Goal: Book appointment/travel/reservation

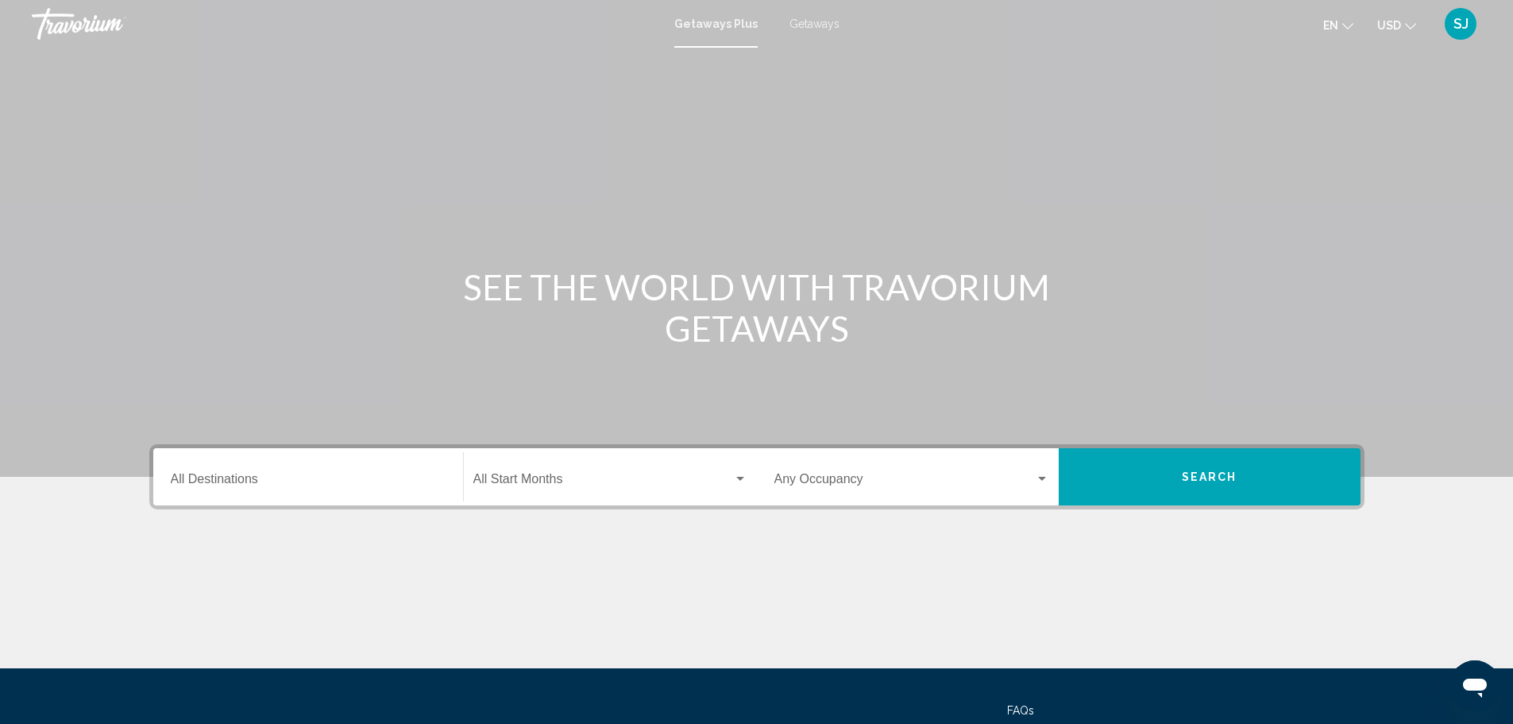
click at [1463, 29] on span "SJ" at bounding box center [1461, 24] width 15 height 16
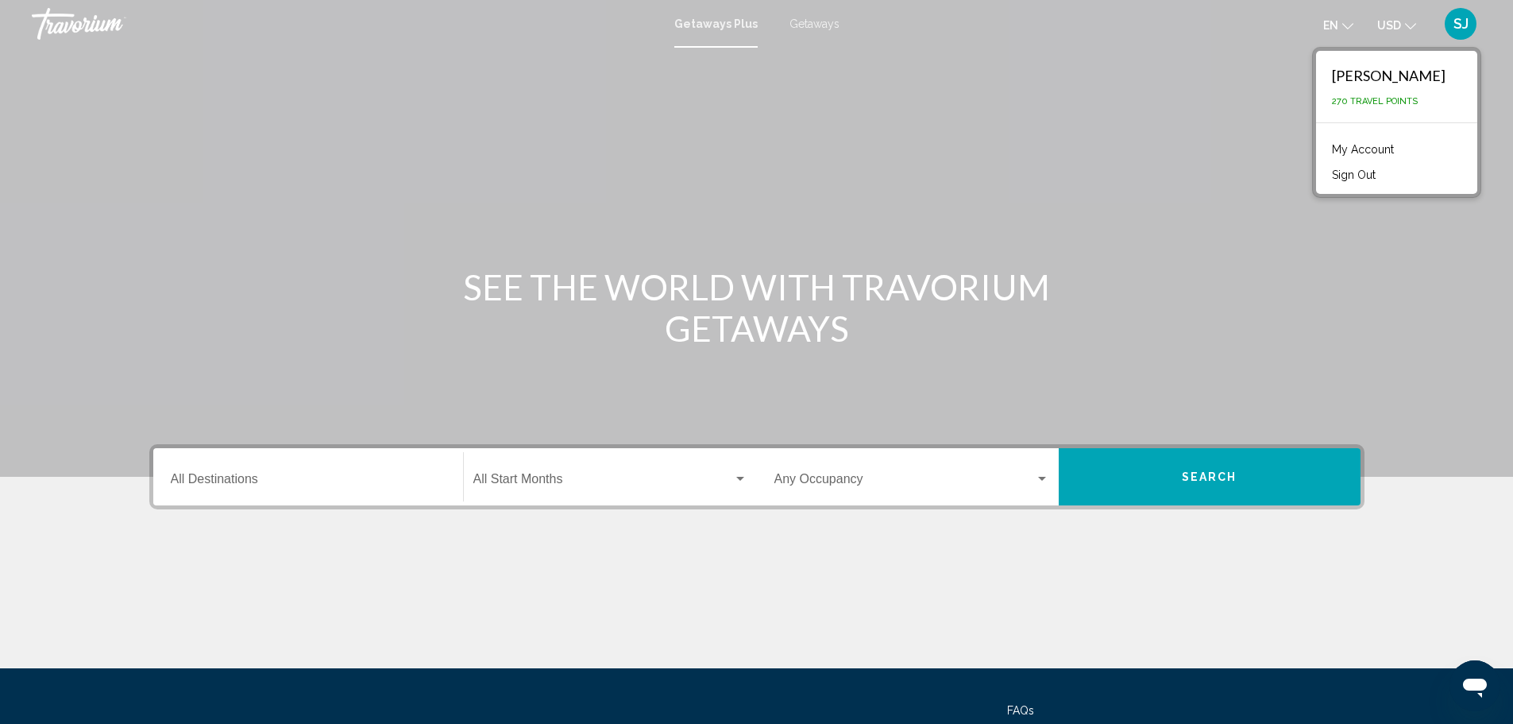
click at [1463, 29] on span "SJ" at bounding box center [1461, 24] width 15 height 16
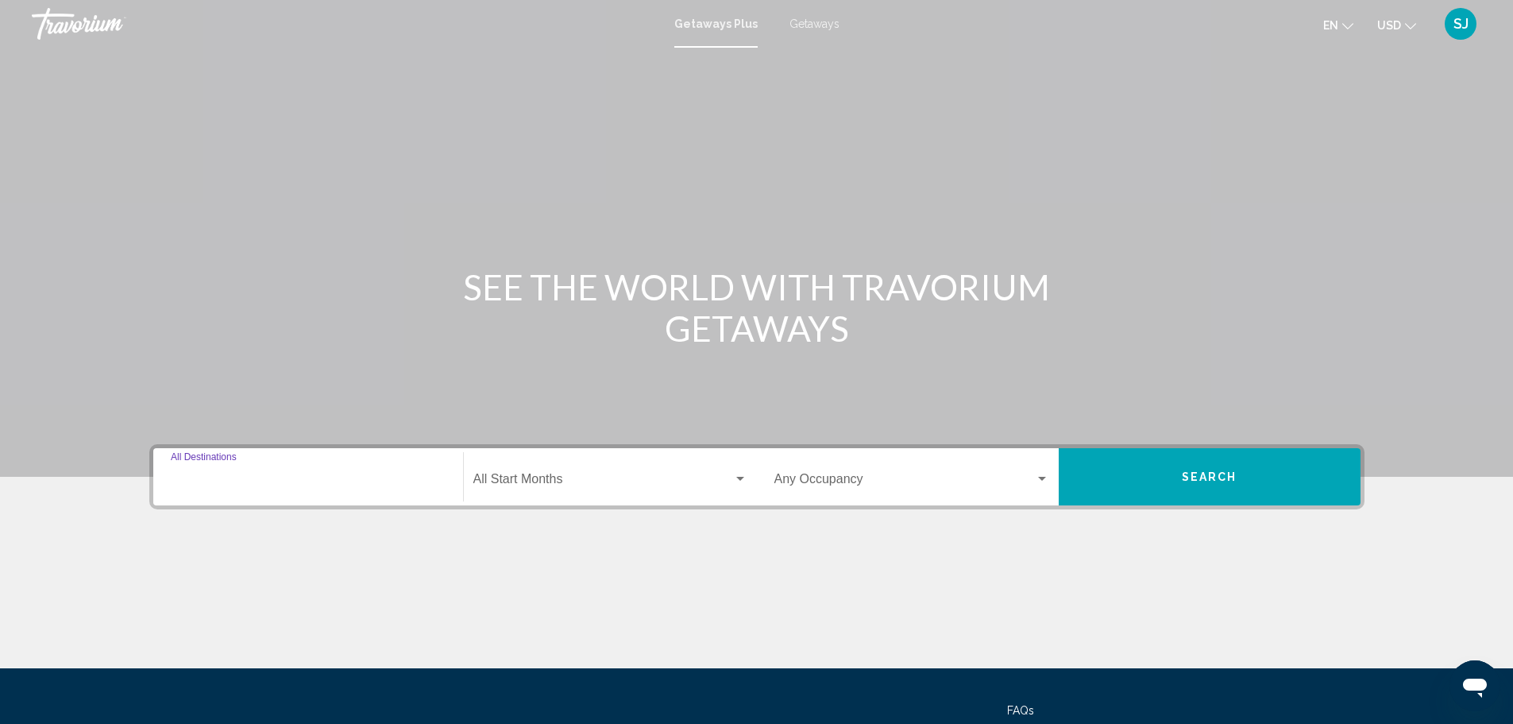
click at [343, 487] on input "Destination All Destinations" at bounding box center [308, 482] width 275 height 14
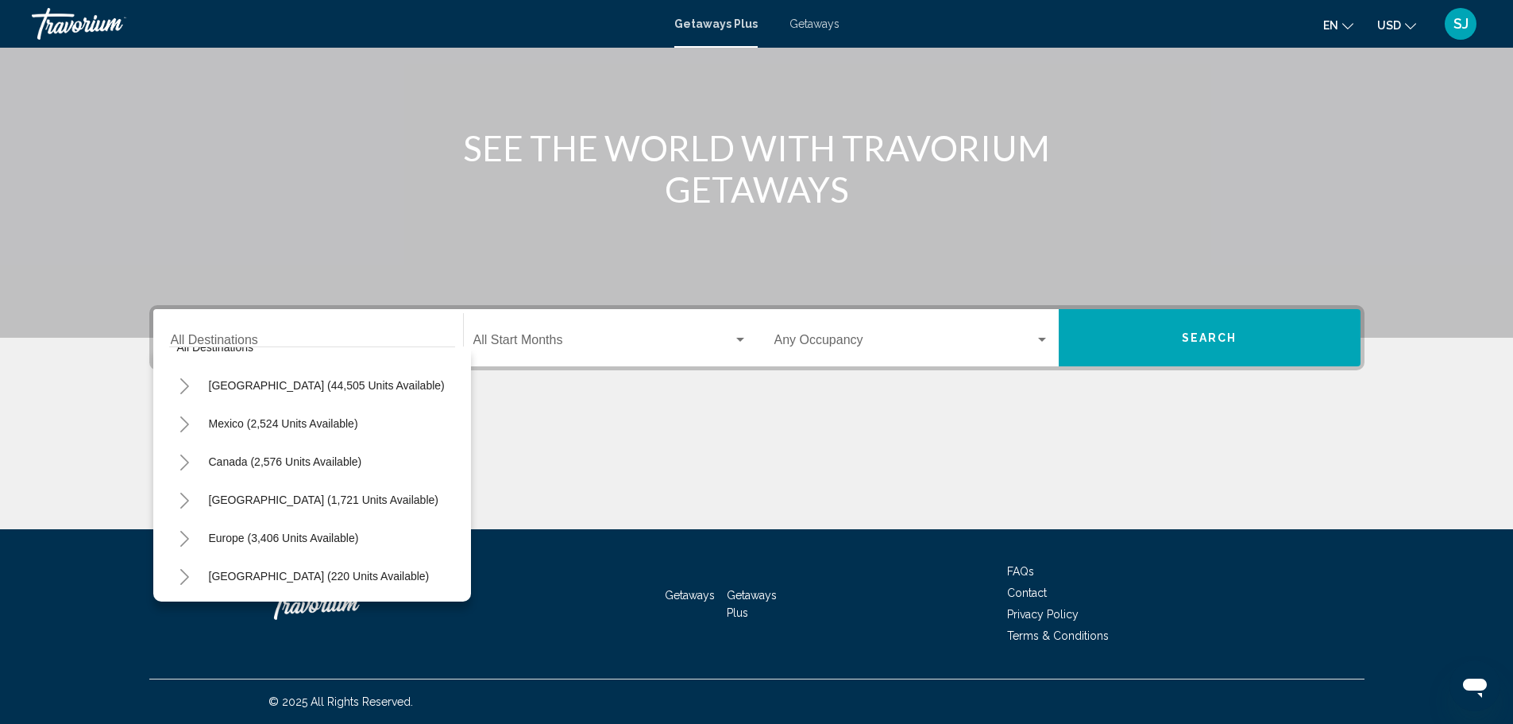
scroll to position [14, 0]
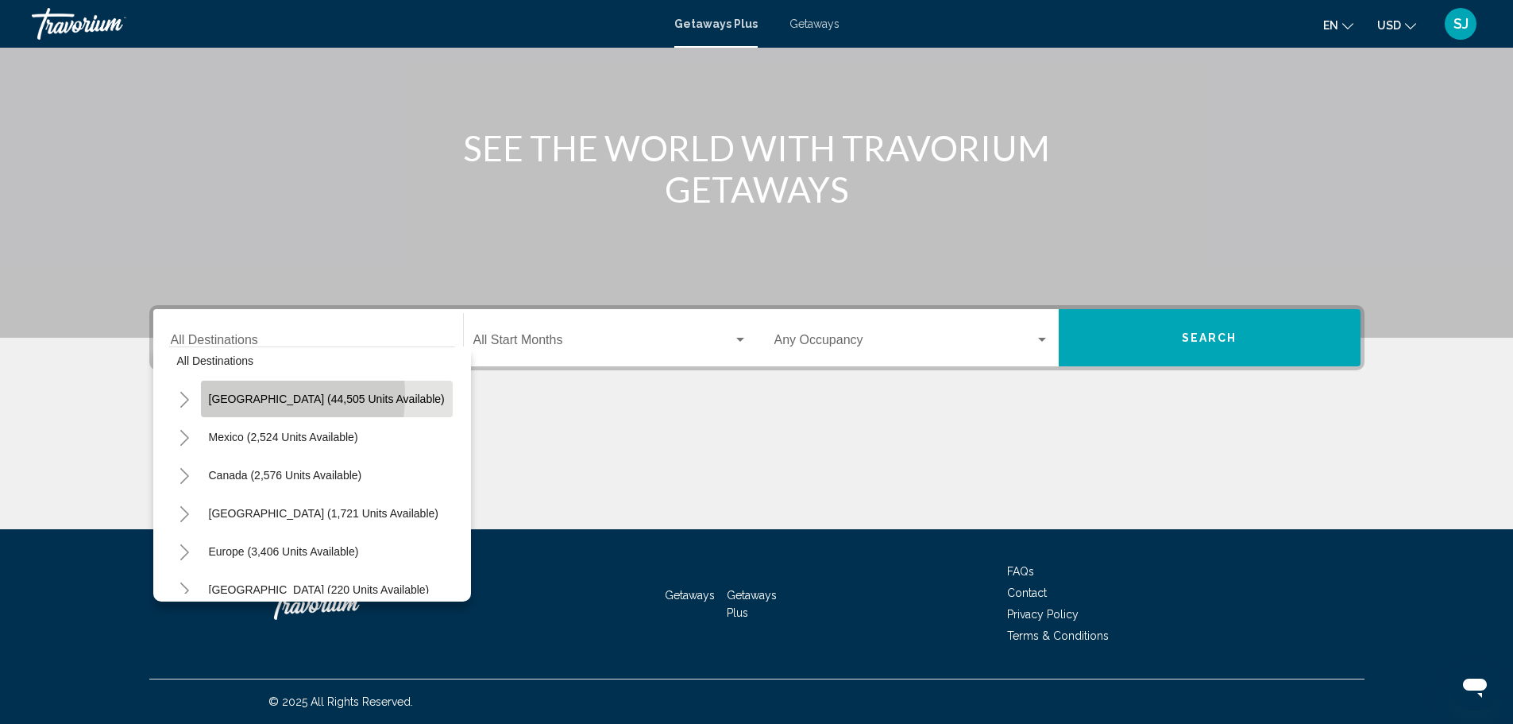
click at [249, 396] on span "[GEOGRAPHIC_DATA] (44,505 units available)" at bounding box center [327, 398] width 236 height 13
type input "**********"
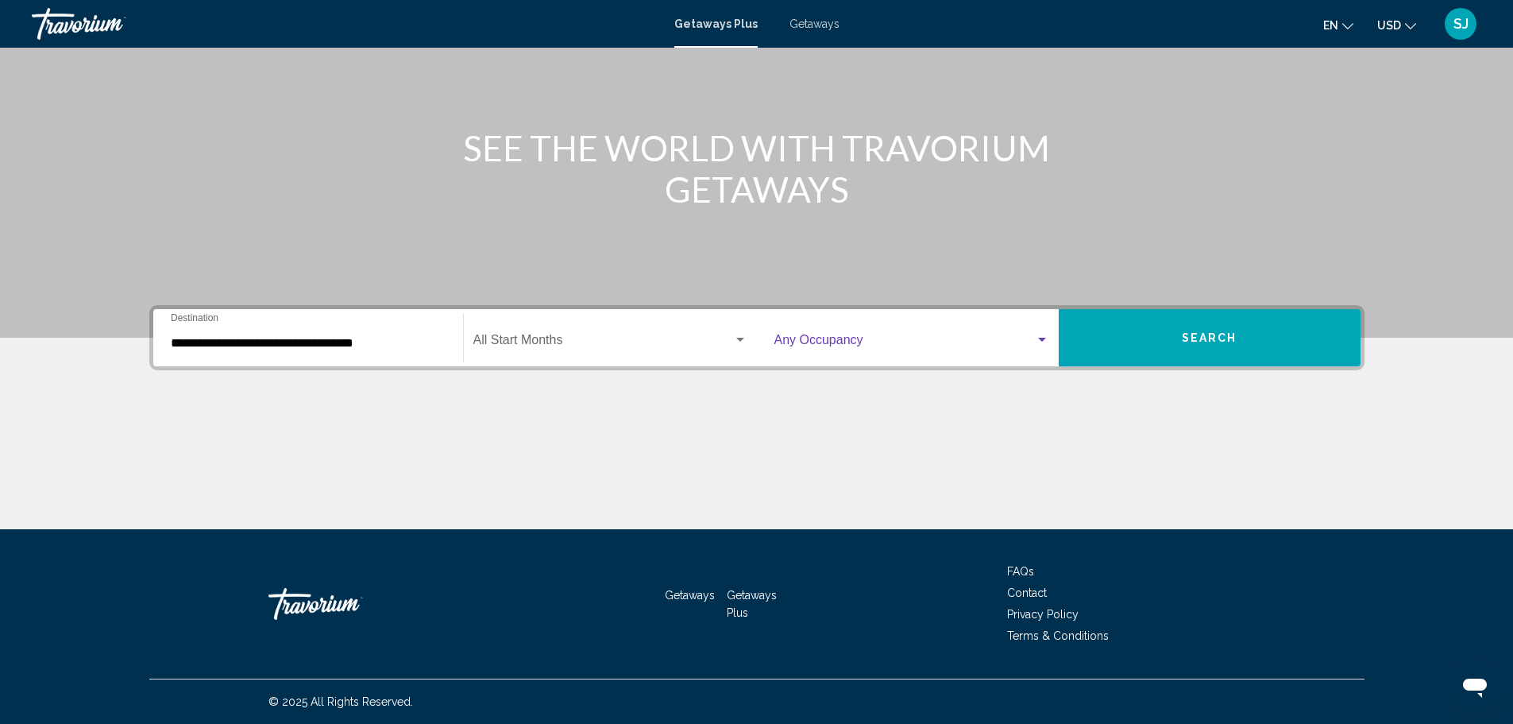
click at [1044, 342] on div "Search widget" at bounding box center [1042, 340] width 14 height 13
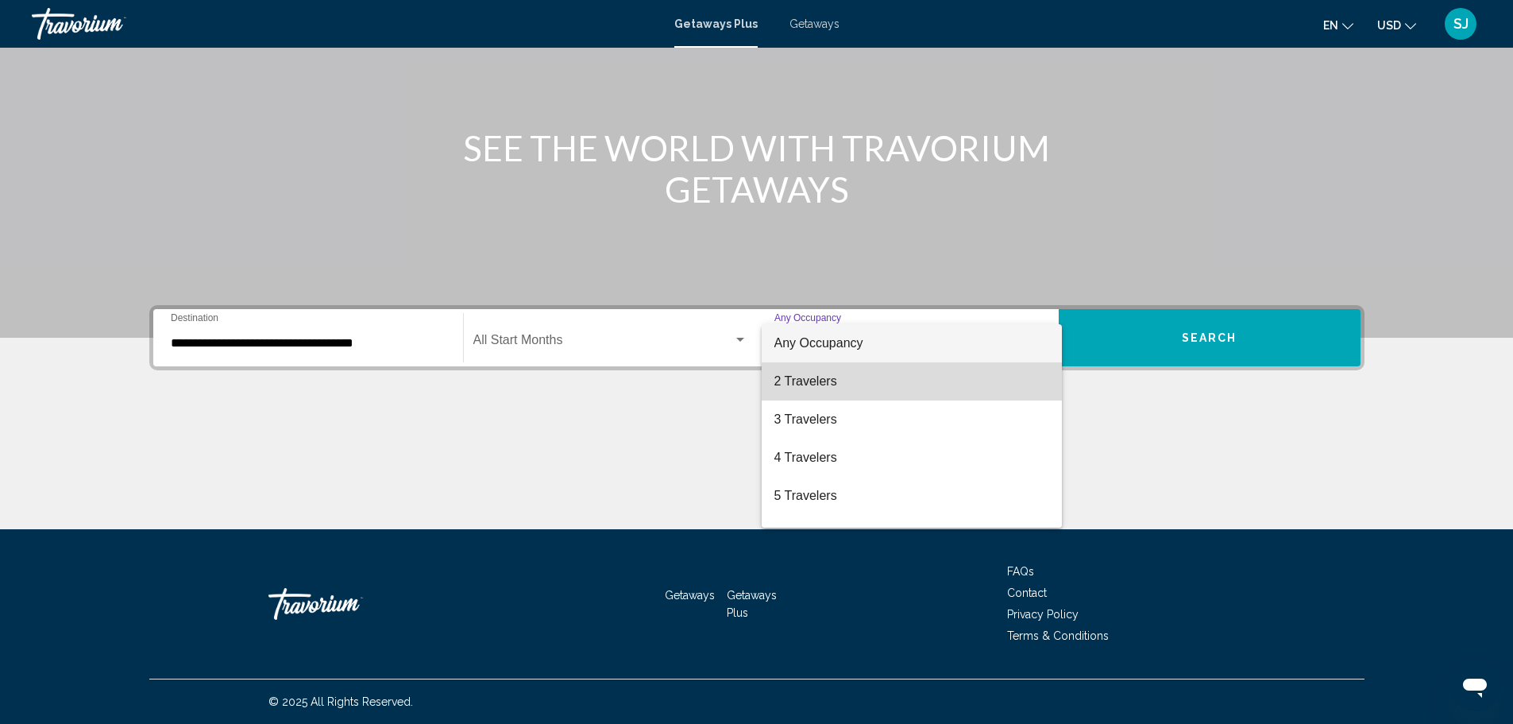
click at [943, 373] on span "2 Travelers" at bounding box center [912, 381] width 275 height 38
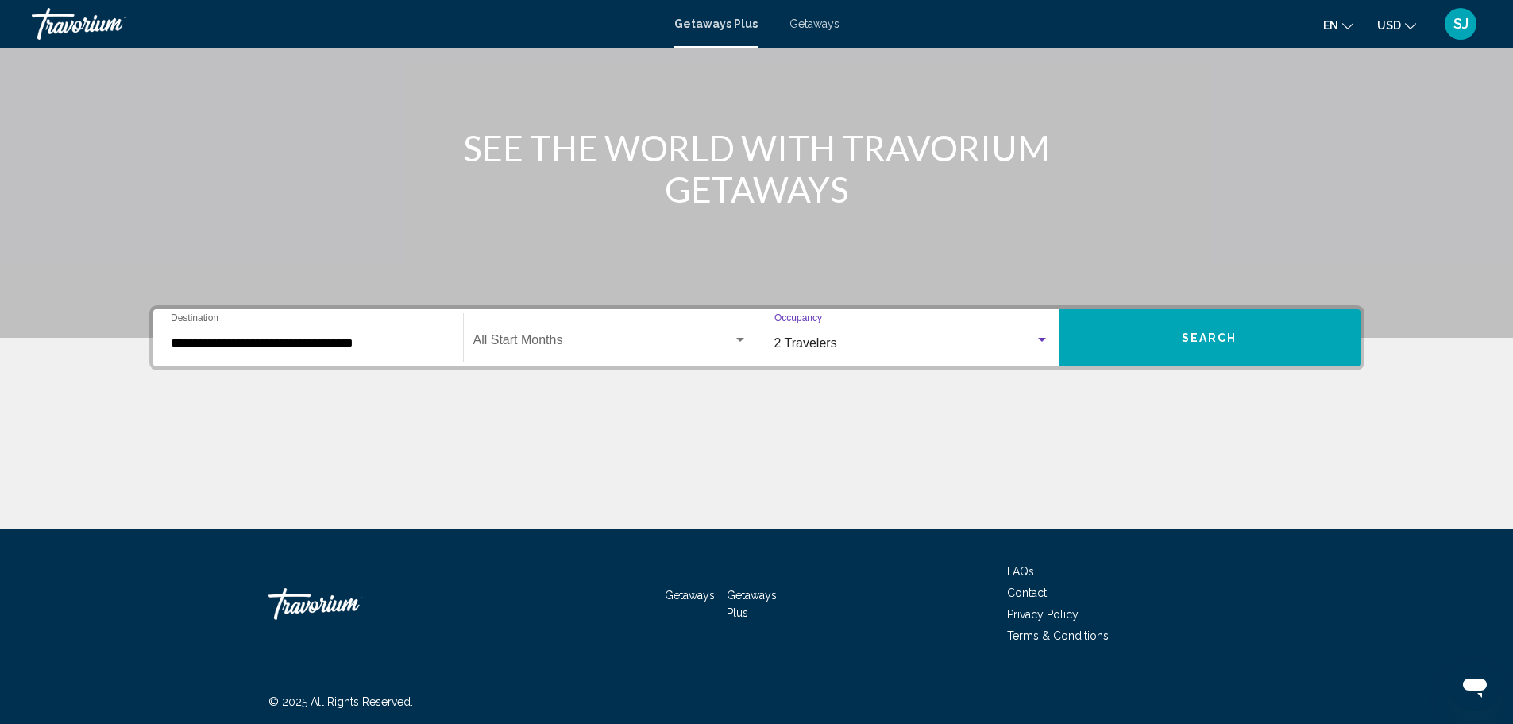
click at [1037, 337] on div "Search widget" at bounding box center [1042, 340] width 14 height 13
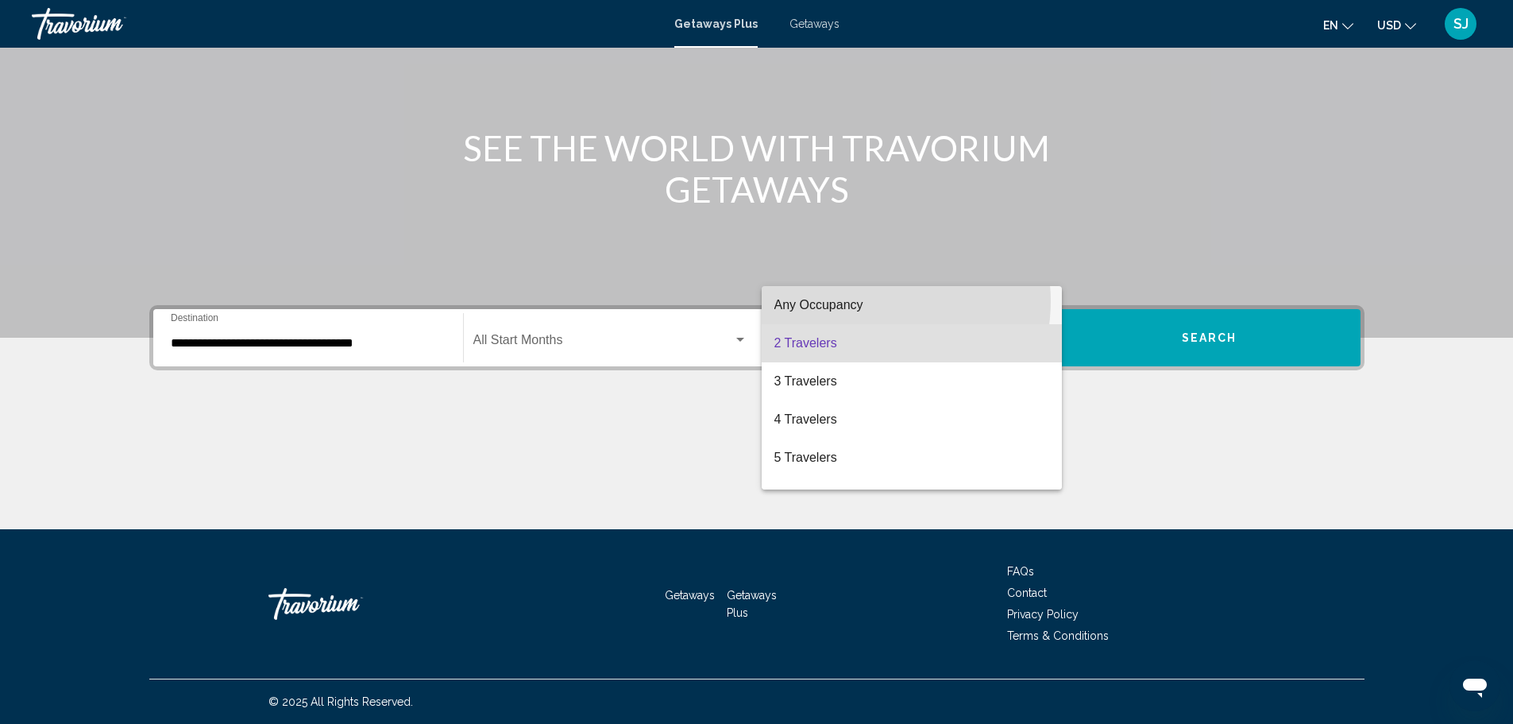
click at [874, 301] on span "Any Occupancy" at bounding box center [912, 305] width 275 height 38
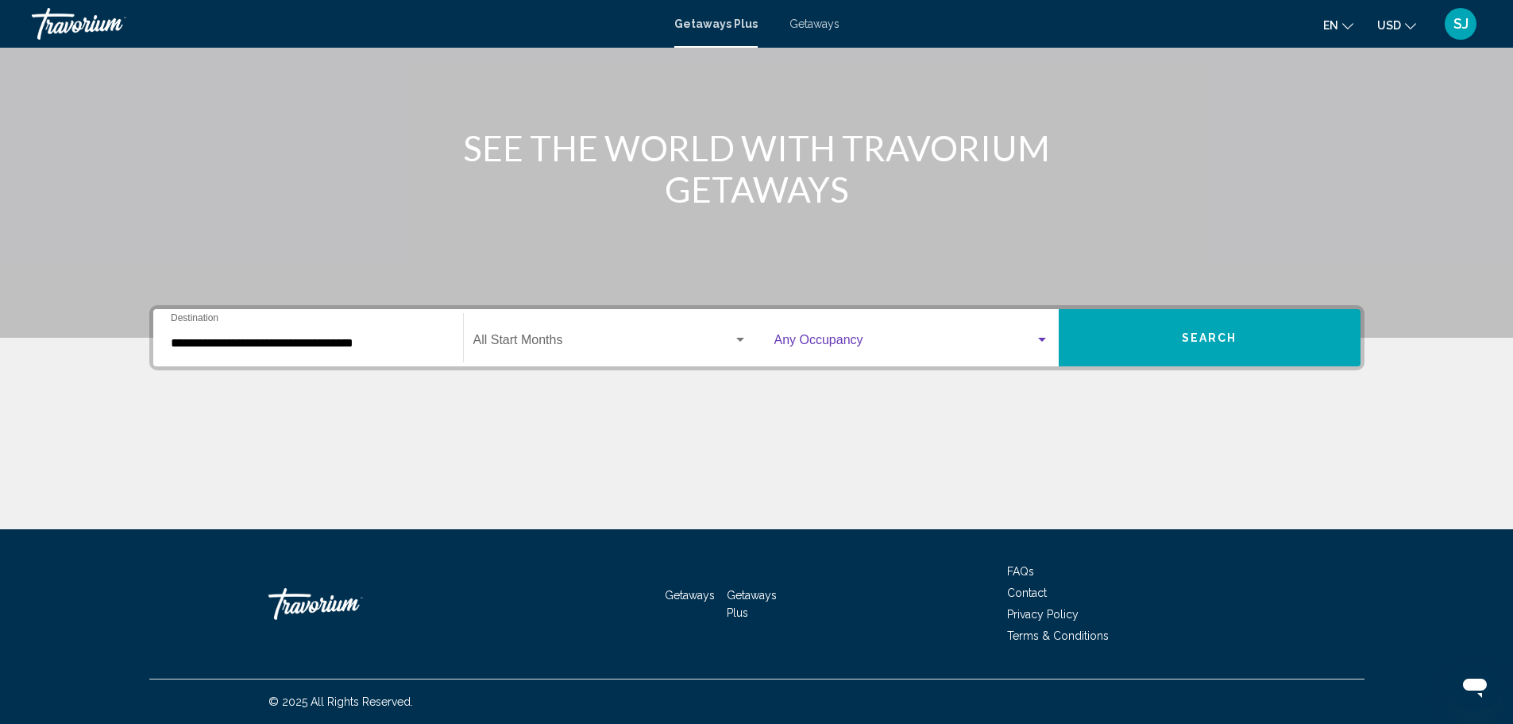
click at [1232, 342] on span "Search" at bounding box center [1210, 338] width 56 height 13
